Goal: Find specific page/section: Find specific page/section

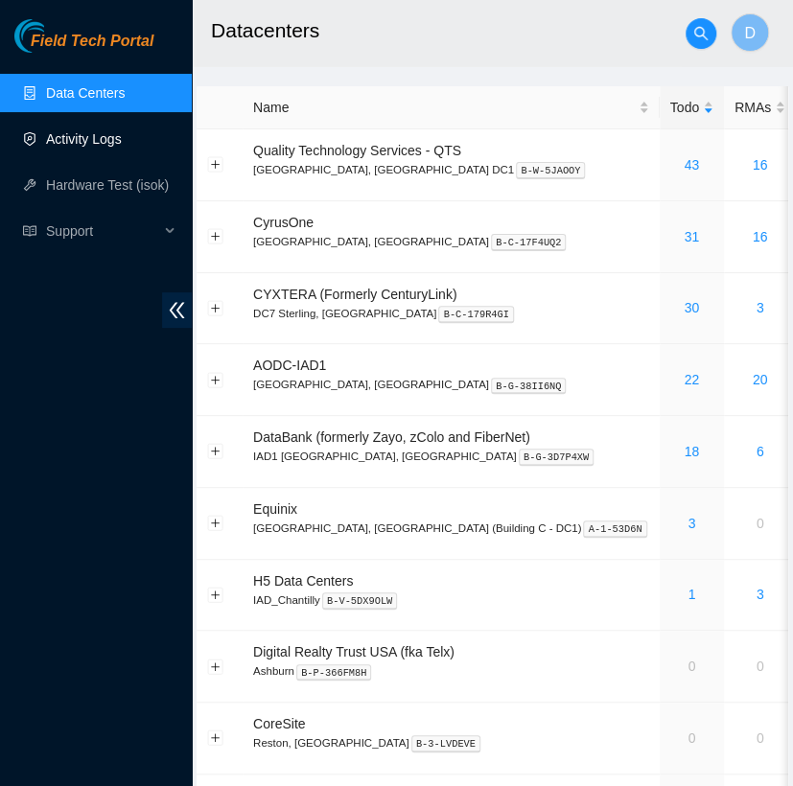
click at [122, 144] on link "Activity Logs" at bounding box center [84, 138] width 76 height 15
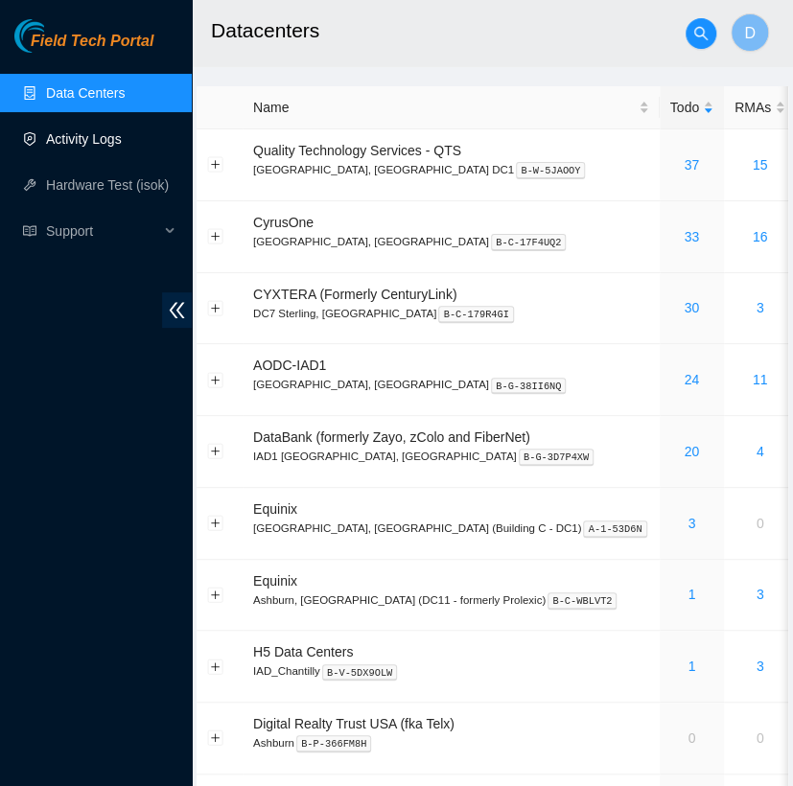
click at [122, 134] on link "Activity Logs" at bounding box center [84, 138] width 76 height 15
